Goal: Obtain resource: Download file/media

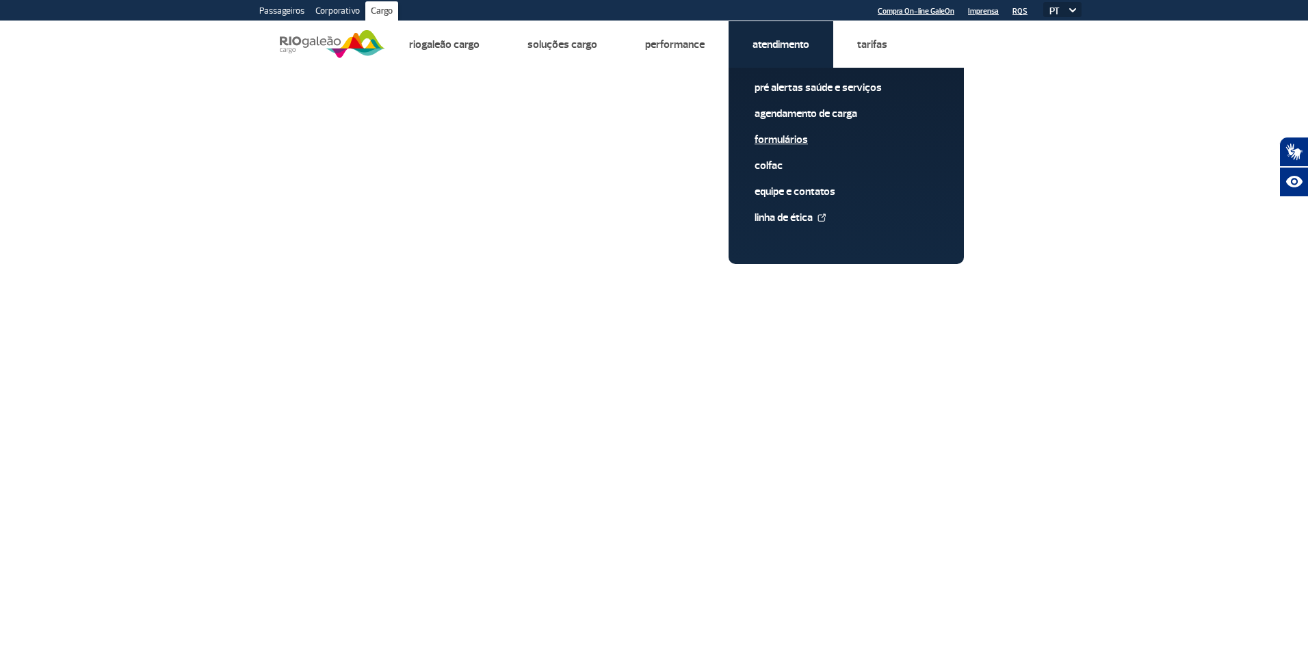
click at [794, 142] on link "Formulários" at bounding box center [846, 139] width 183 height 15
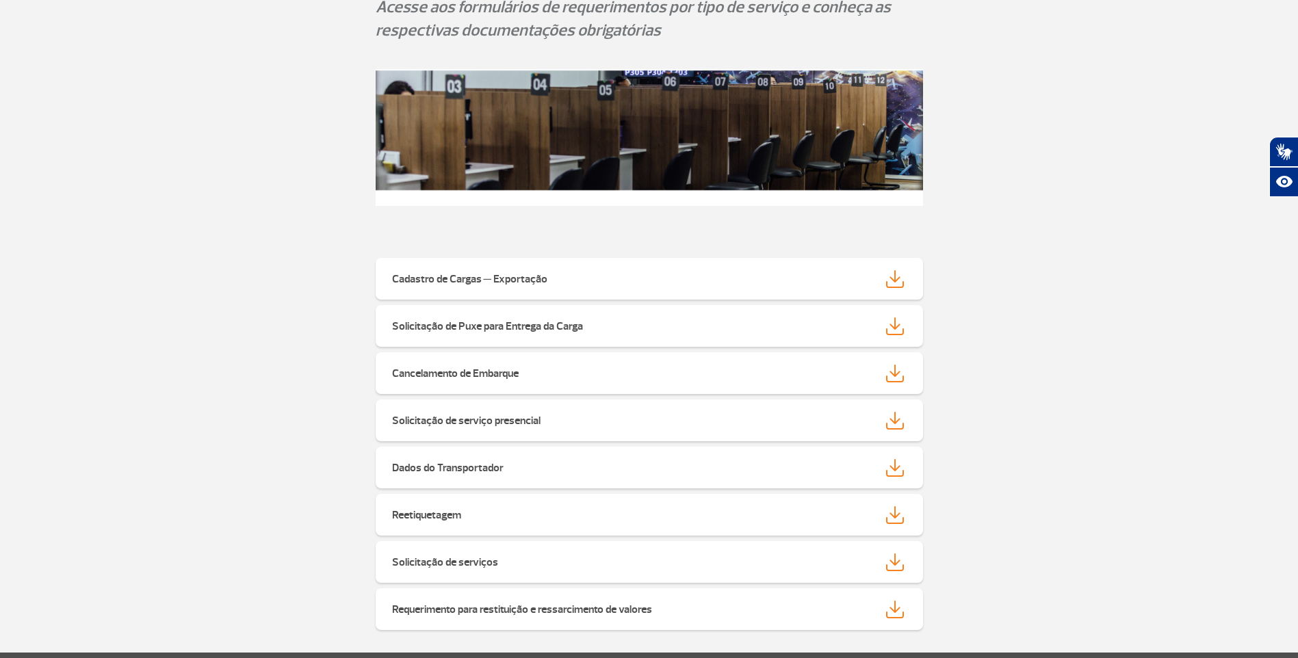
scroll to position [137, 0]
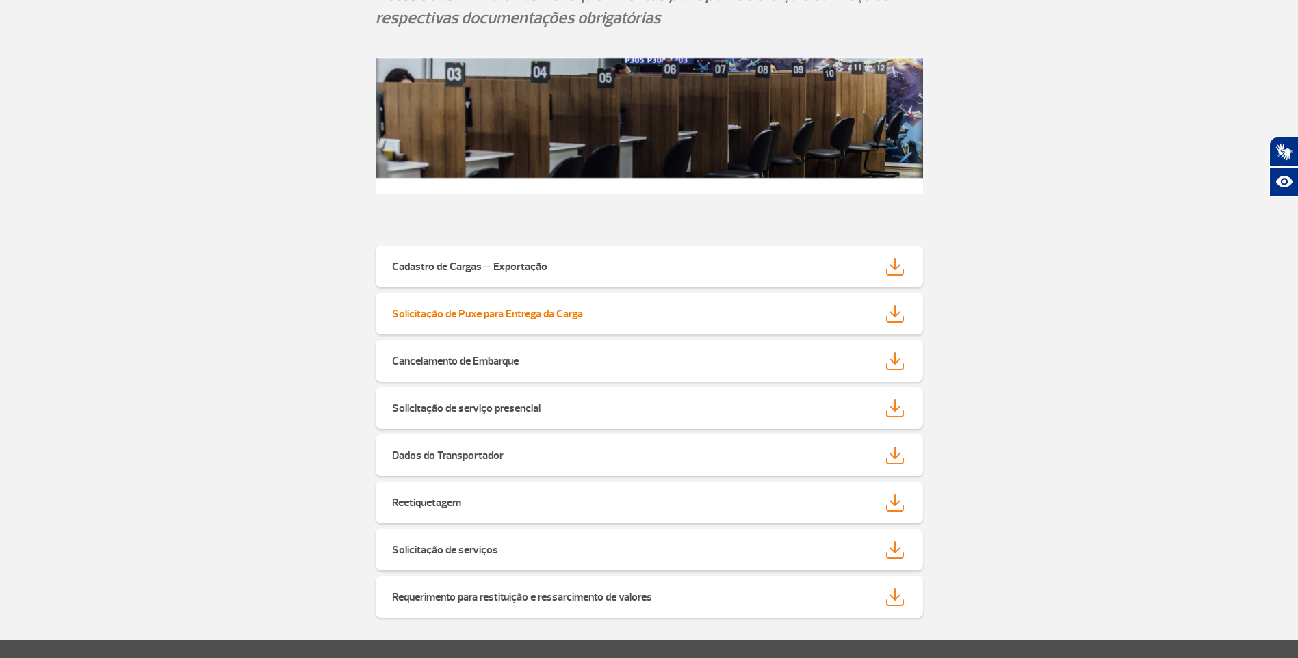
click at [523, 312] on strong "Solicitação de Puxe para Entrega da Carga" at bounding box center [487, 314] width 191 height 14
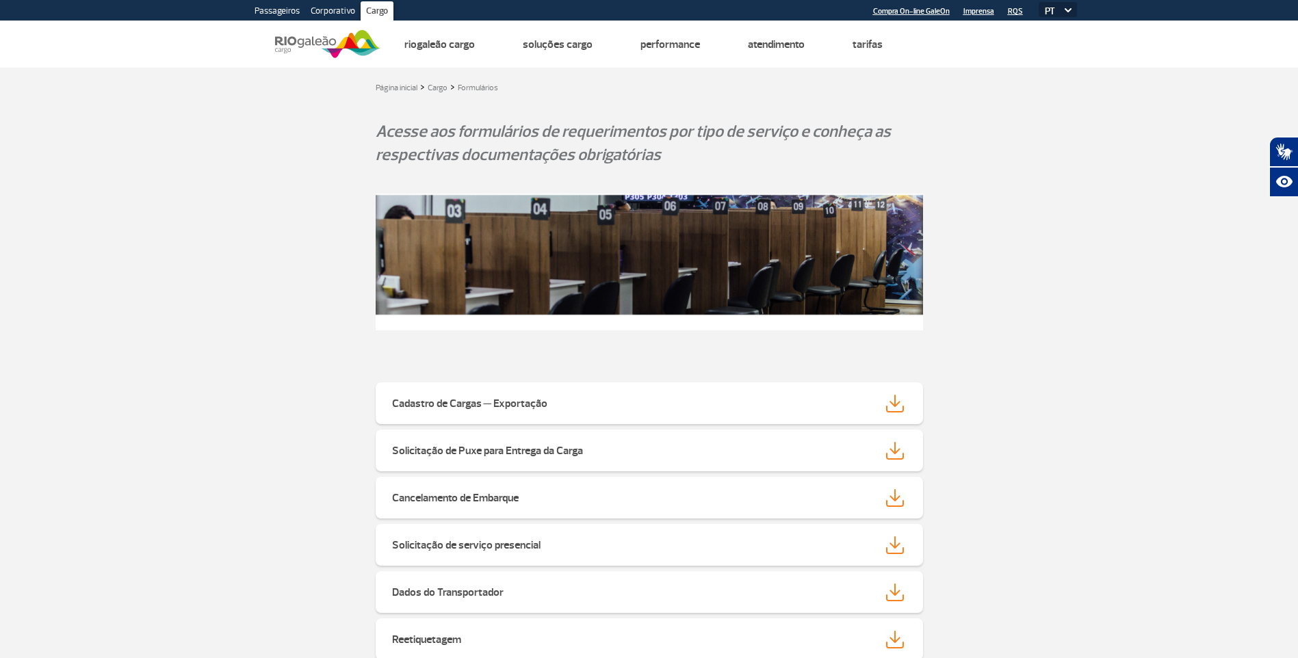
scroll to position [205, 0]
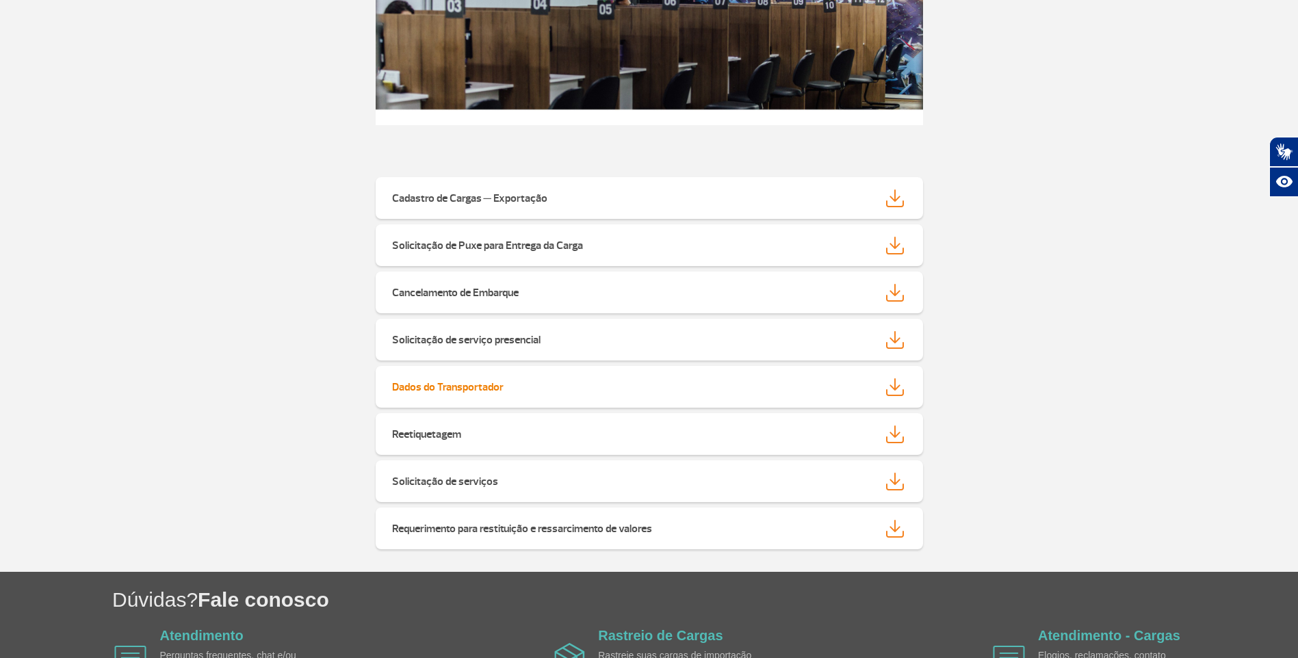
click at [445, 389] on strong "Dados do Transportador" at bounding box center [448, 387] width 112 height 14
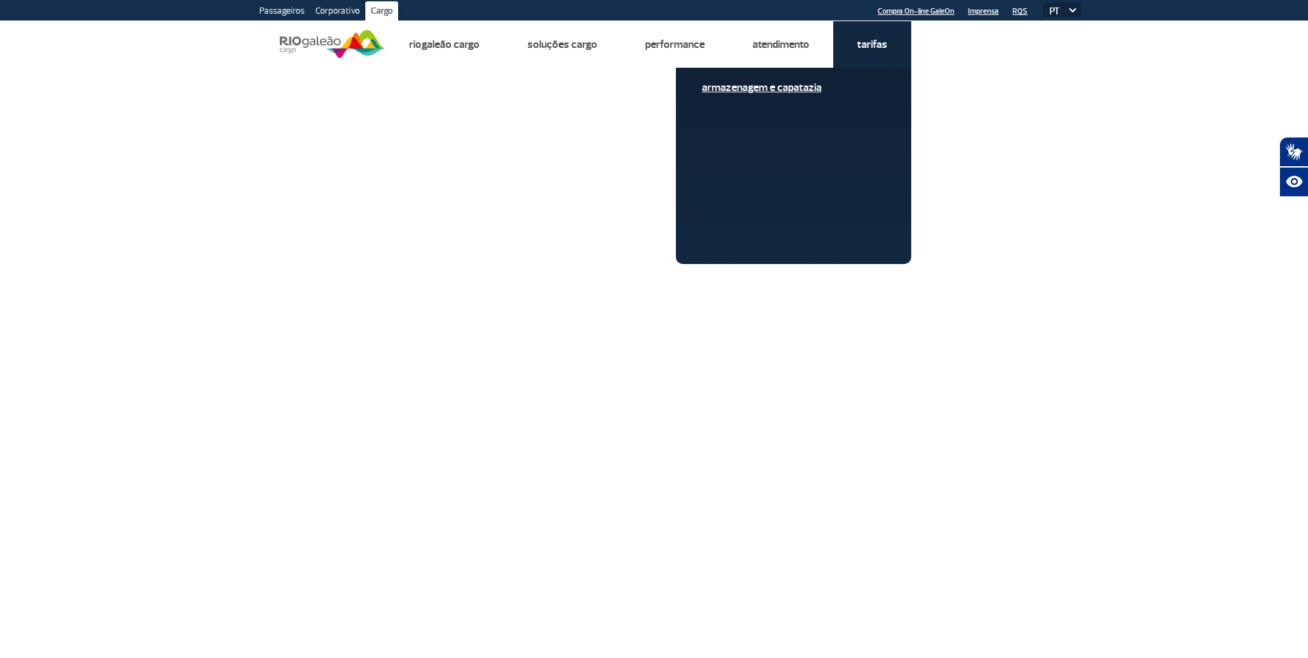
click at [801, 87] on link "Armazenagem e Capatazia" at bounding box center [793, 87] width 183 height 15
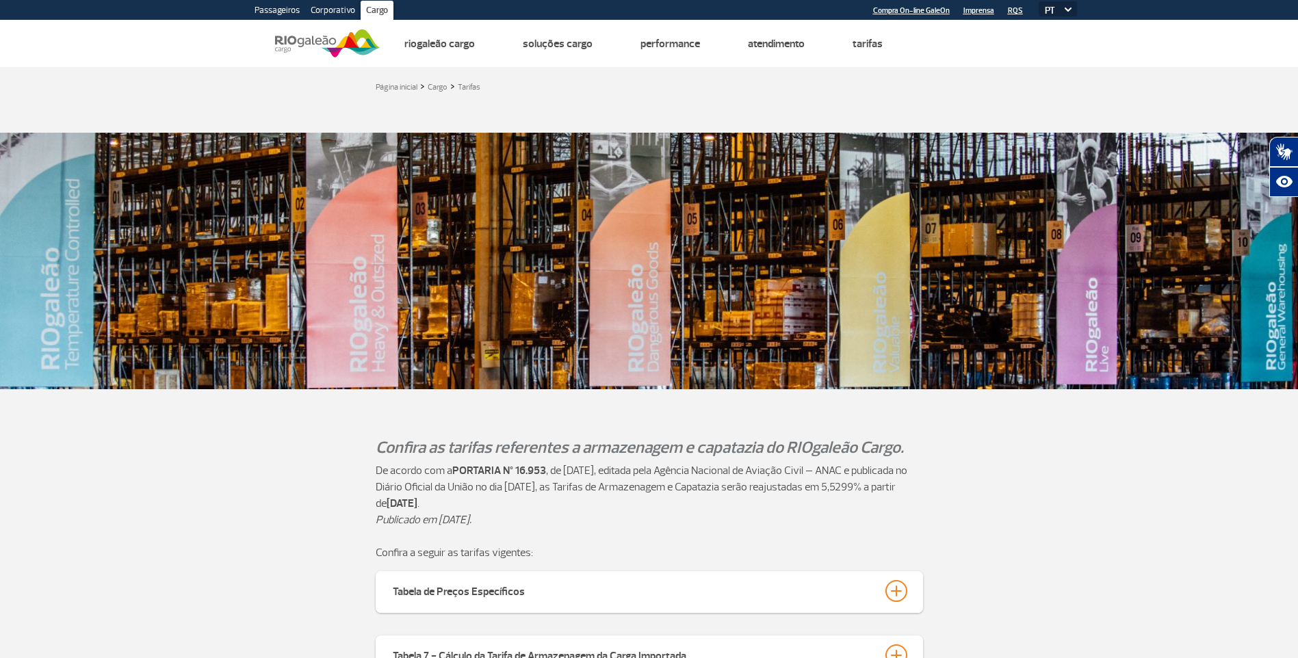
scroll to position [274, 0]
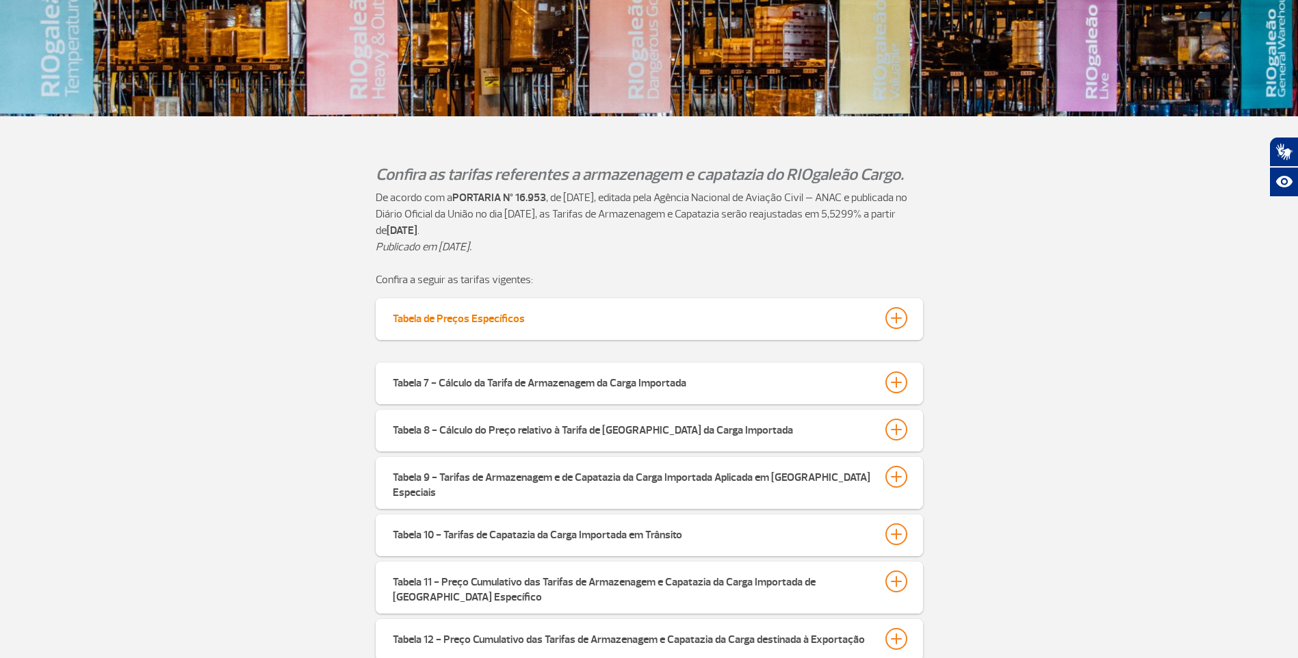
click at [473, 320] on div "Tabela de Preços Específicos" at bounding box center [459, 316] width 132 height 19
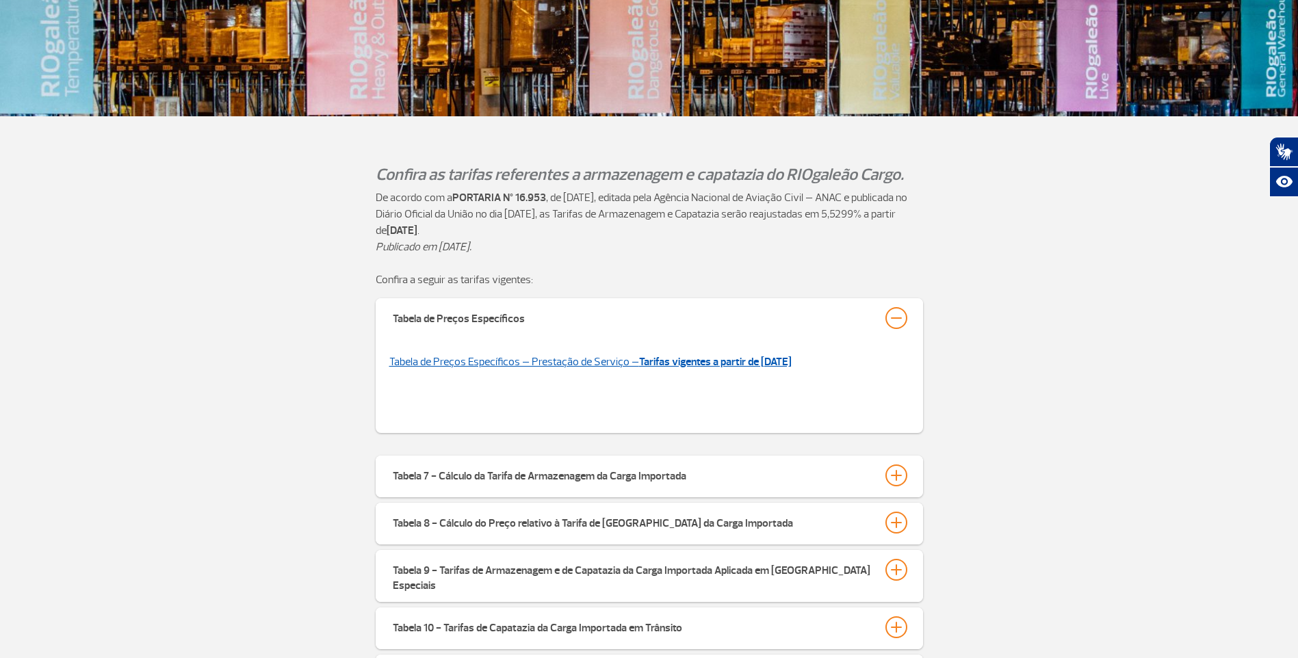
click at [665, 361] on strong "Tarifas vigentes a partir de 02/01/2025" at bounding box center [715, 362] width 153 height 14
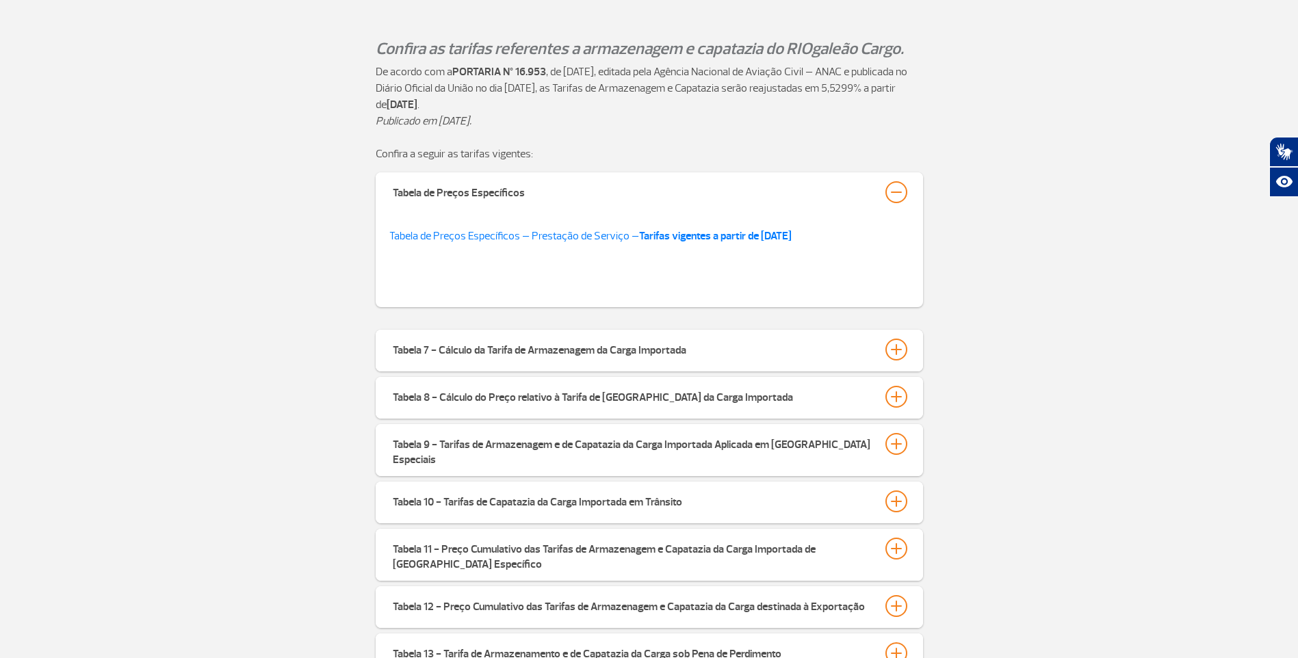
scroll to position [547, 0]
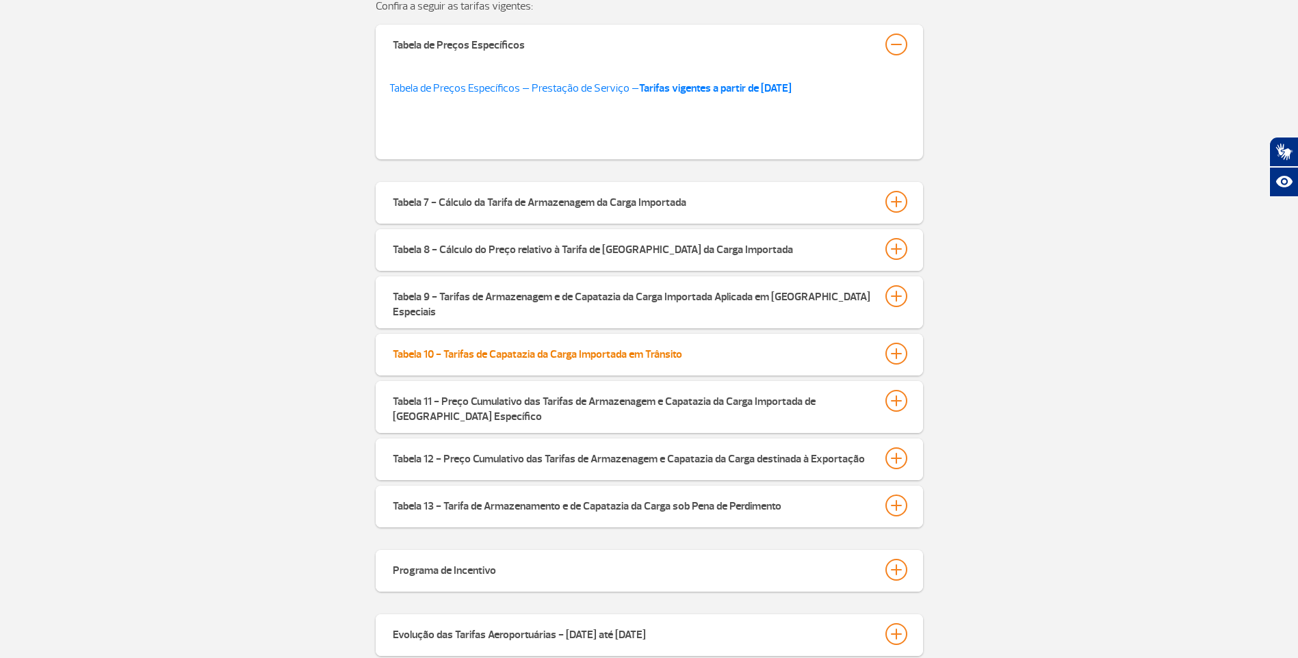
click at [625, 343] on div "Tabela 10 - Tarifas de Capatazia da Carga Importada em Trânsito" at bounding box center [537, 352] width 289 height 19
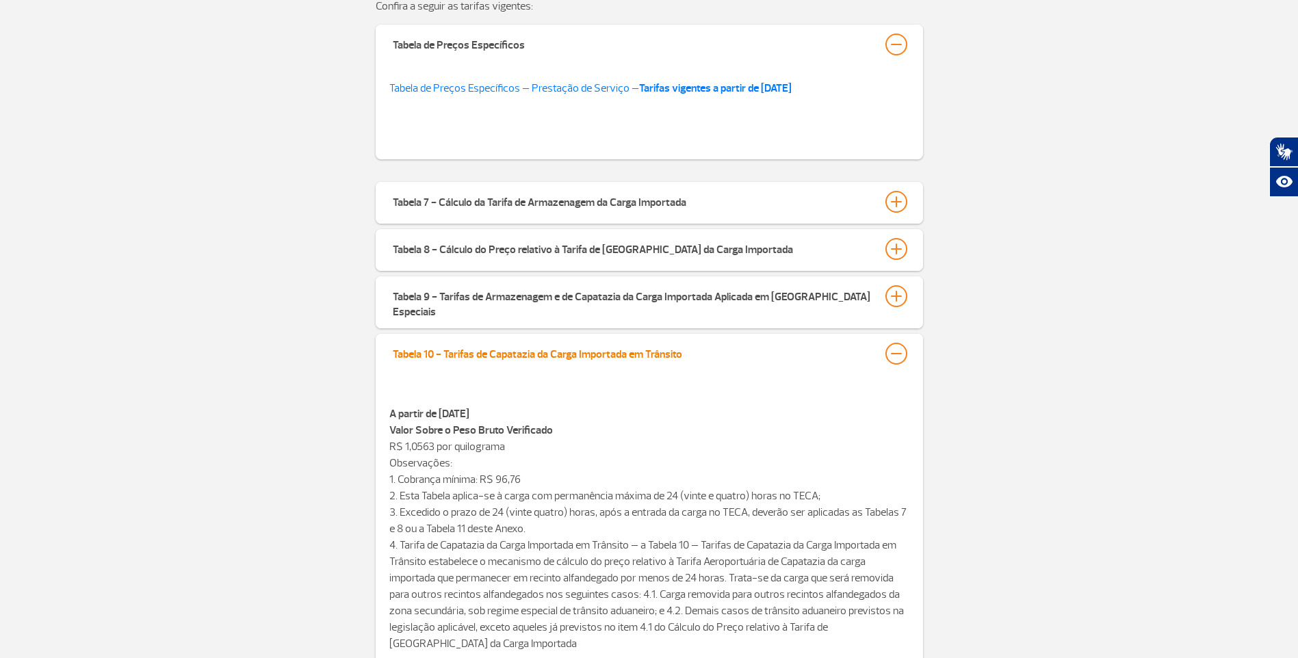
click at [625, 343] on div "Tabela 10 - Tarifas de Capatazia da Carga Importada em Trânsito" at bounding box center [537, 352] width 289 height 19
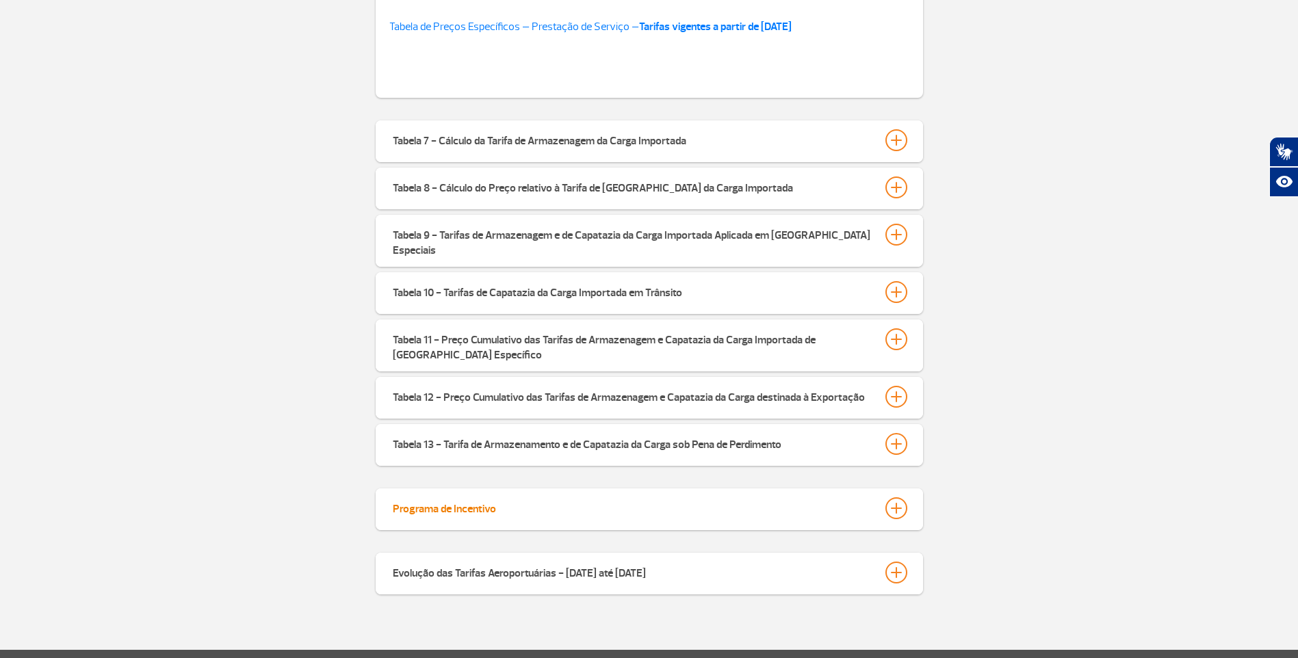
scroll to position [753, 0]
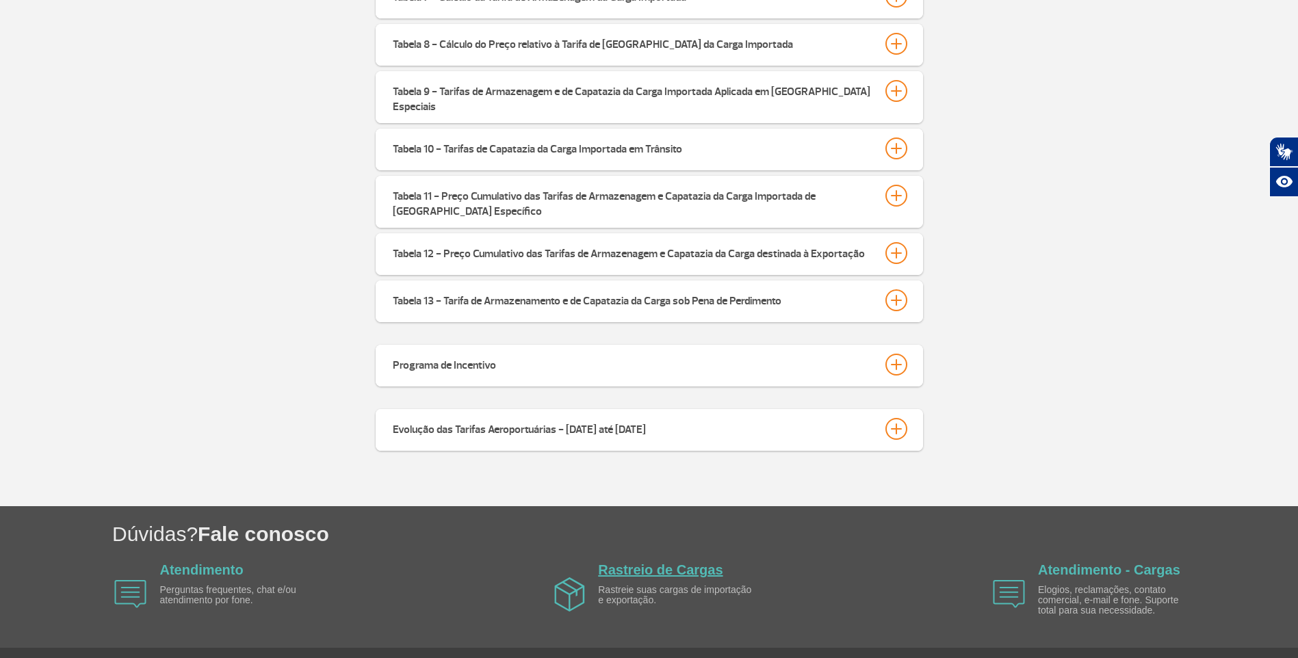
click at [642, 562] on link "Rastreio de Cargas" at bounding box center [660, 569] width 125 height 15
